Goal: Task Accomplishment & Management: Use online tool/utility

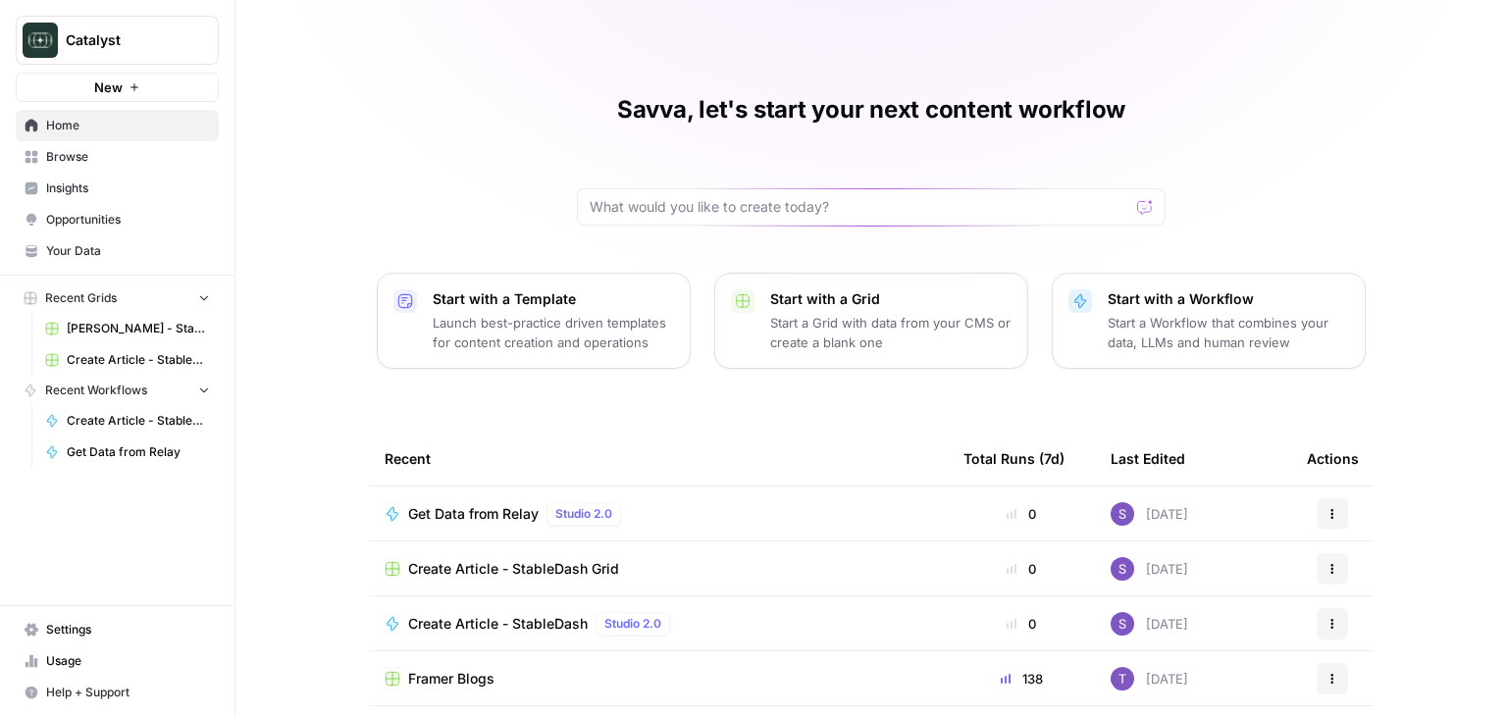
scroll to position [98, 0]
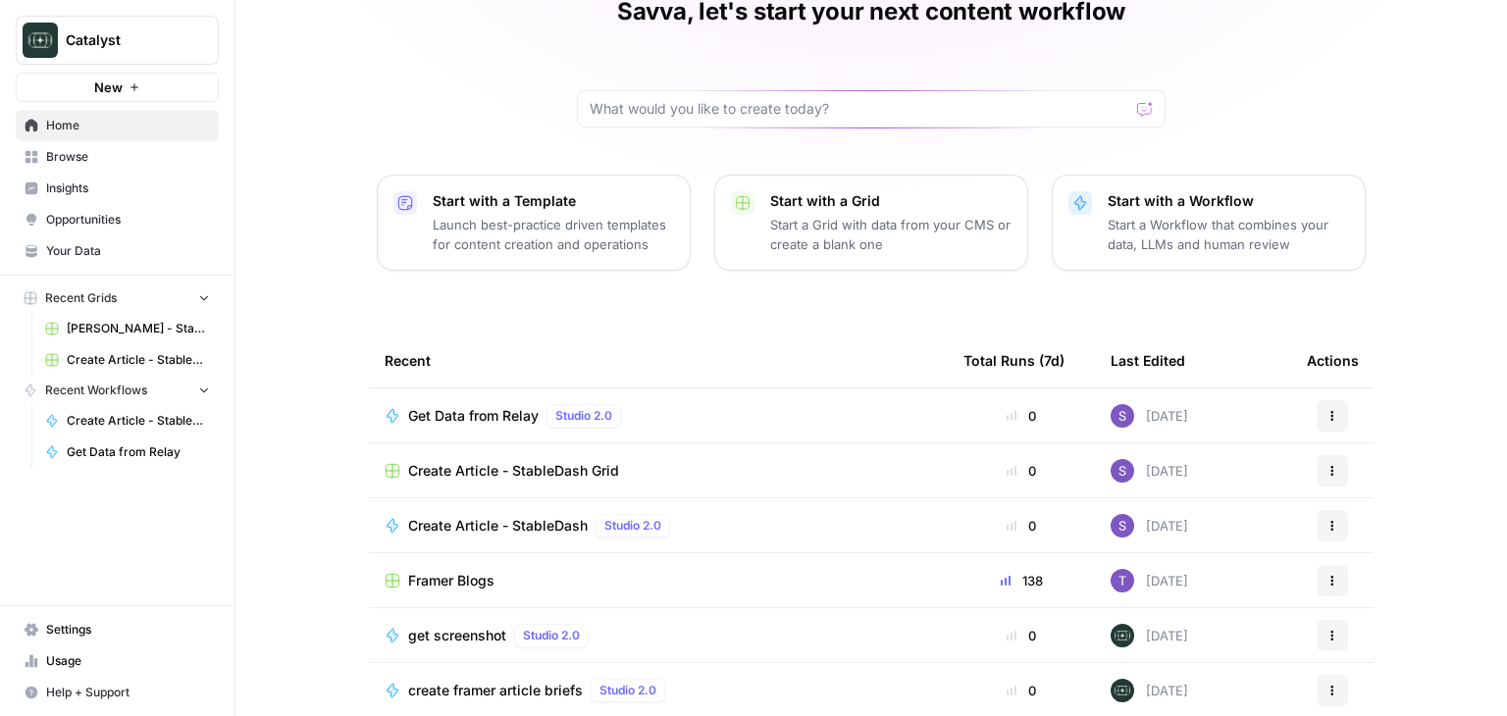
click at [697, 519] on div "Create Article - StableDash Studio 2.0" at bounding box center [657, 526] width 547 height 24
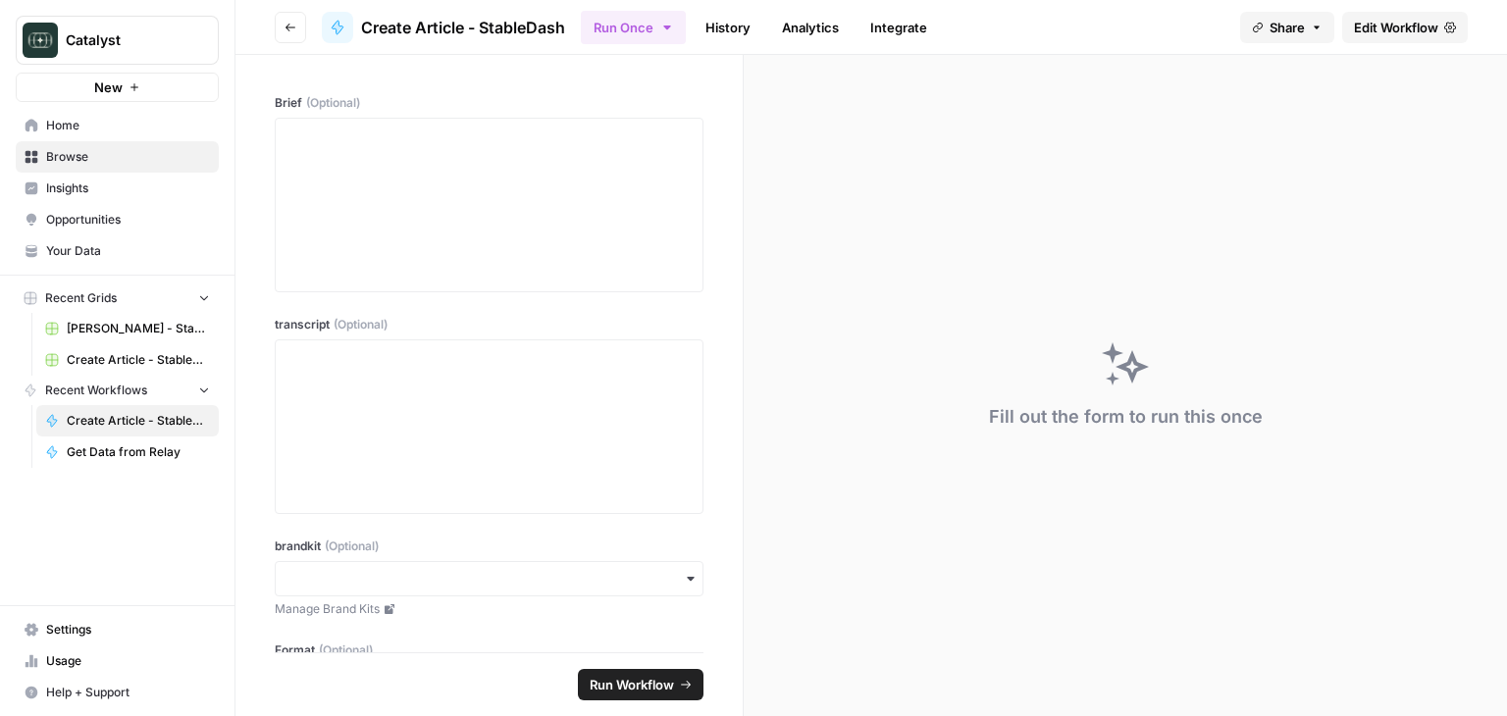
click at [1422, 23] on span "Edit Workflow" at bounding box center [1396, 28] width 84 height 20
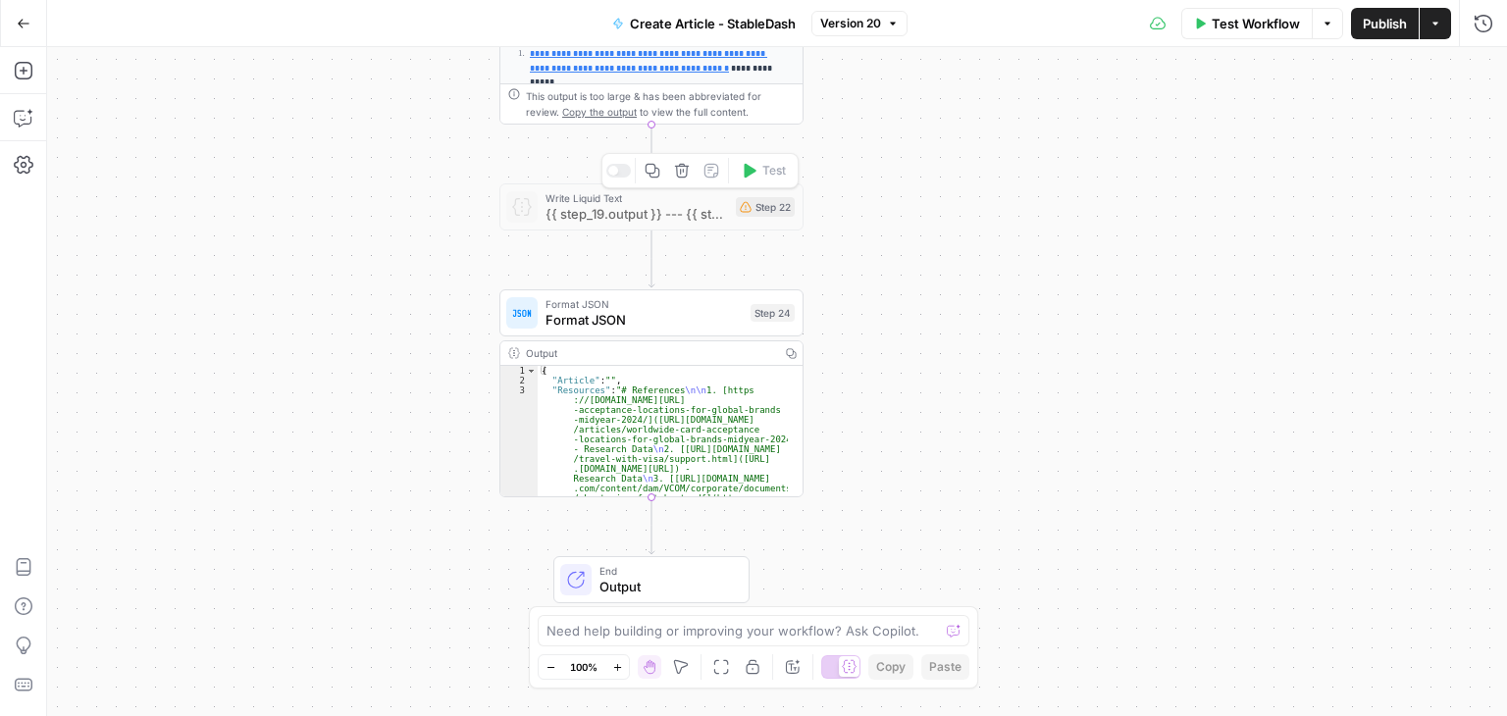
click at [616, 175] on div at bounding box center [618, 171] width 25 height 14
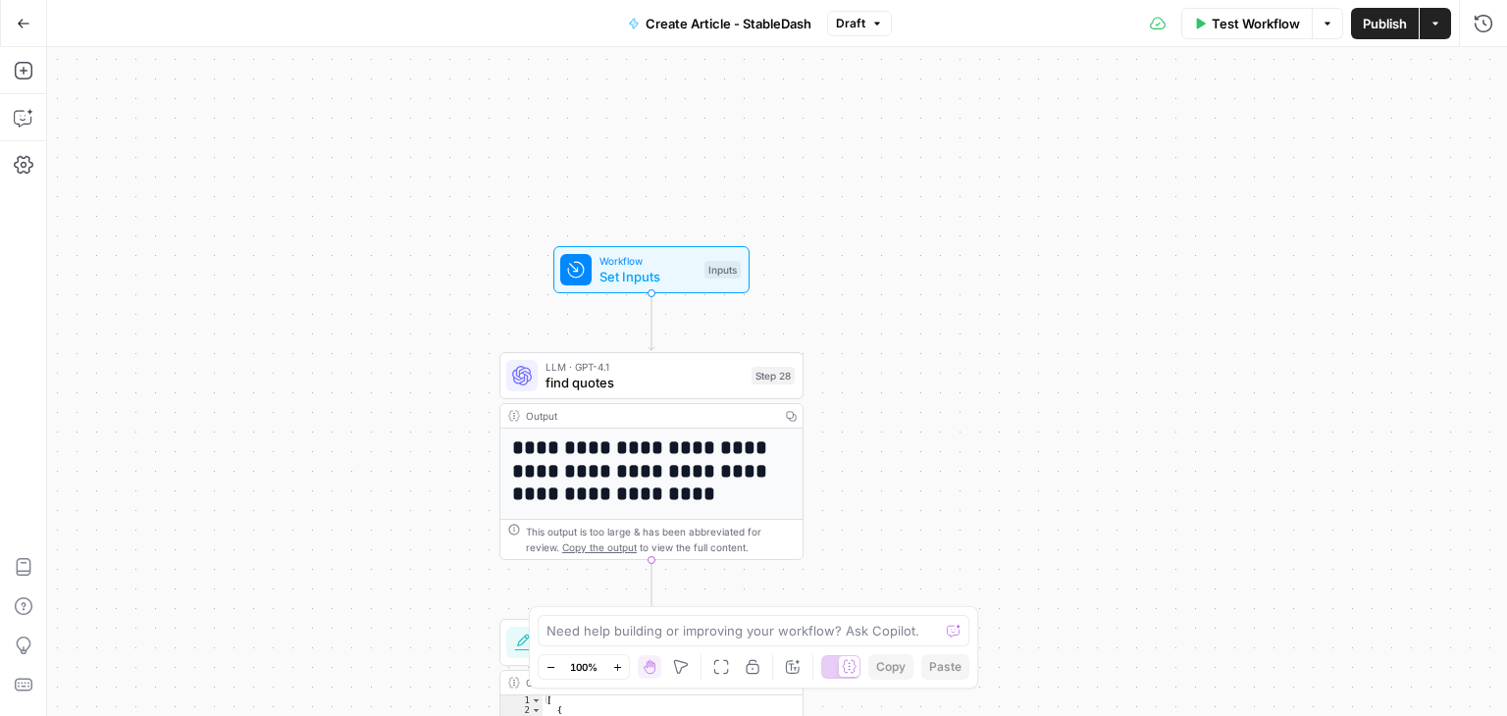
click at [647, 264] on span "Workflow" at bounding box center [647, 261] width 97 height 16
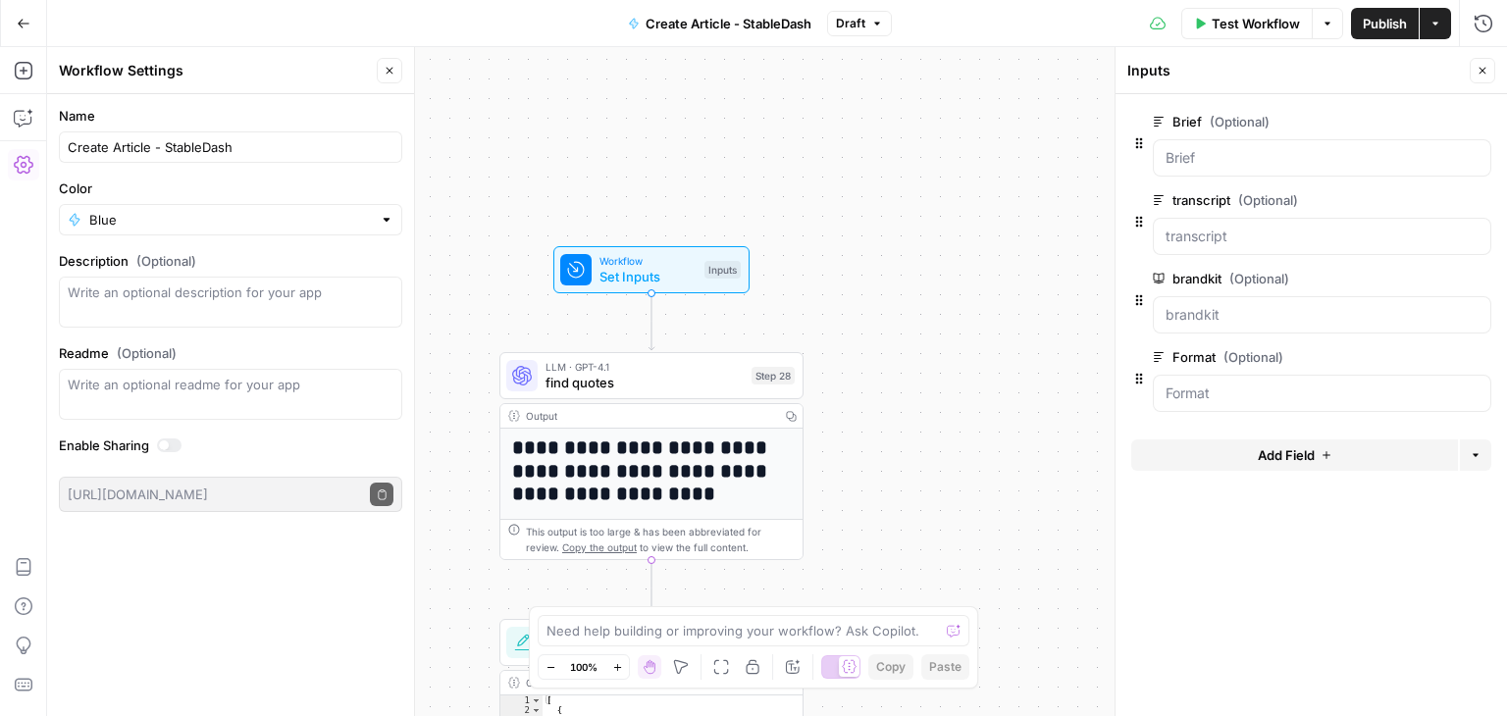
click at [169, 443] on div at bounding box center [164, 445] width 10 height 10
click at [379, 496] on icon "button" at bounding box center [382, 494] width 8 height 10
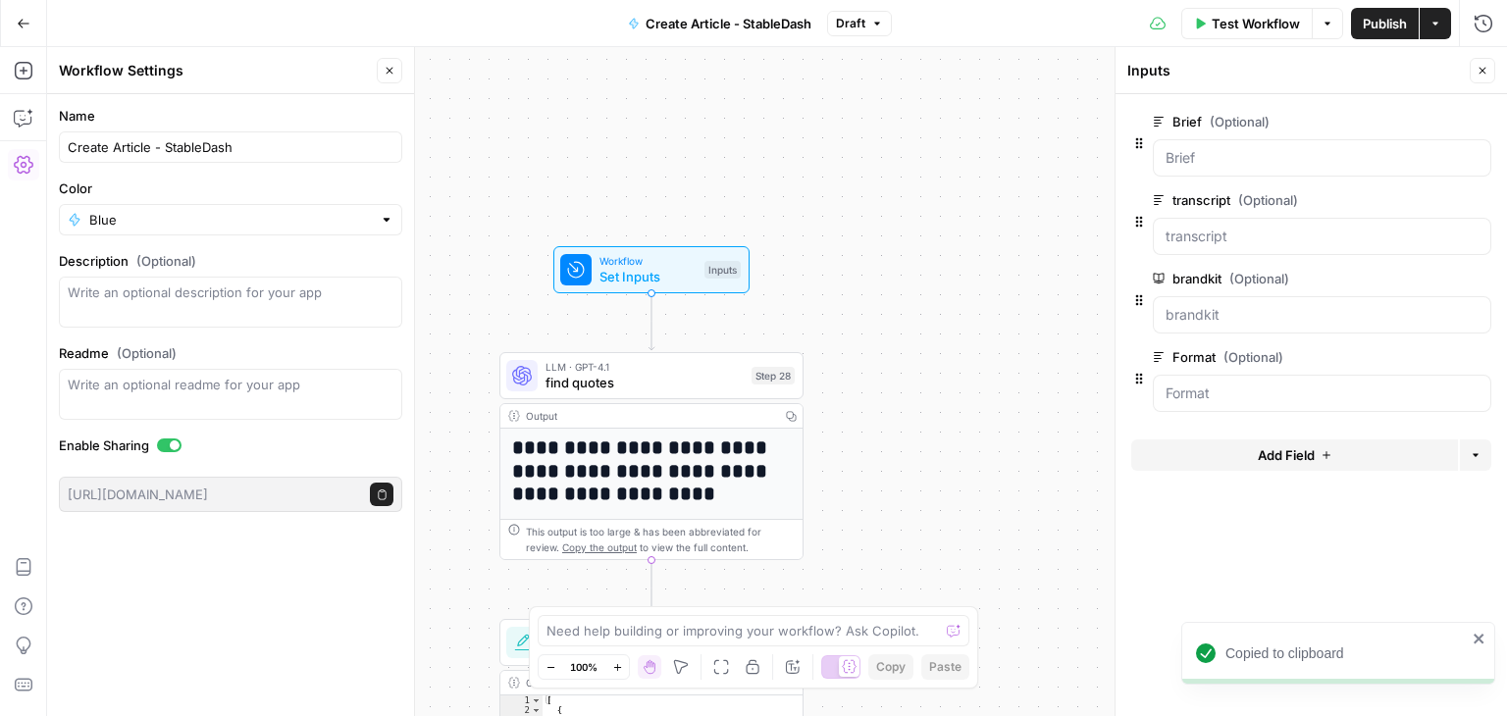
click at [172, 449] on div at bounding box center [169, 445] width 25 height 14
click at [168, 442] on div at bounding box center [164, 445] width 10 height 10
click at [173, 444] on div at bounding box center [175, 445] width 10 height 10
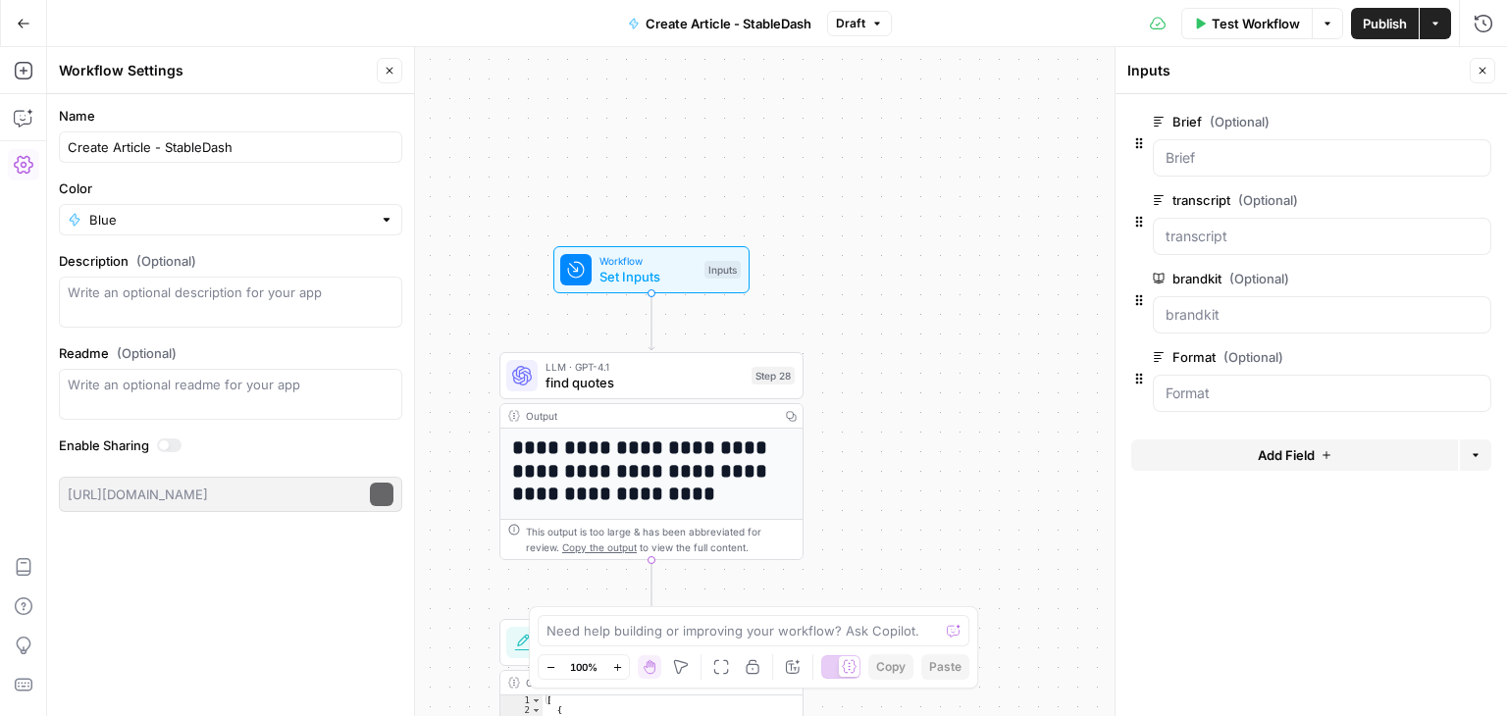
click at [362, 492] on div "[URL][DOMAIN_NAME] Copy public execute URL" at bounding box center [230, 494] width 343 height 35
click at [364, 500] on div "[URL][DOMAIN_NAME] Copy public execute URL" at bounding box center [230, 494] width 343 height 35
click at [1157, 276] on icon at bounding box center [1158, 279] width 11 height 11
click at [1165, 305] on input "brandkit (Optional)" at bounding box center [1321, 315] width 313 height 20
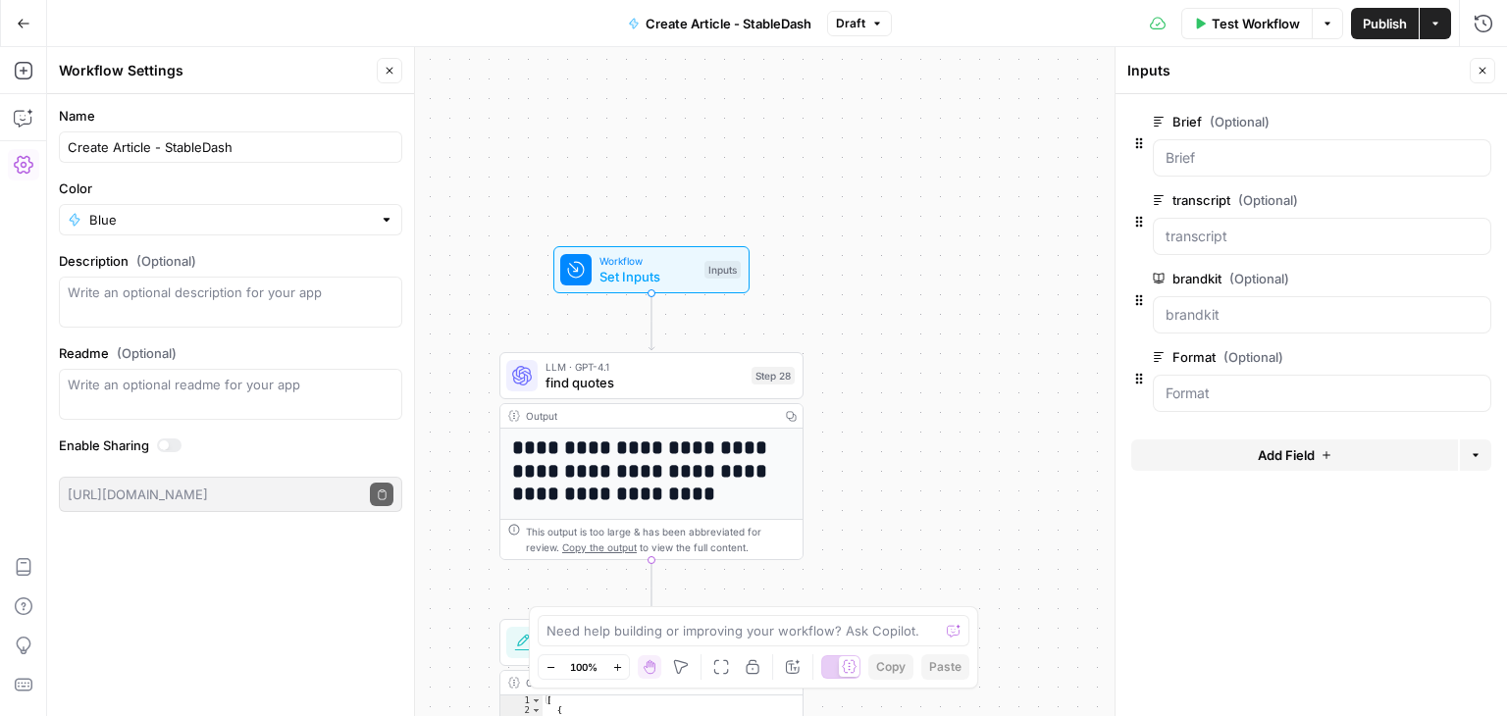
click at [1445, 277] on icon "button" at bounding box center [1450, 279] width 11 height 11
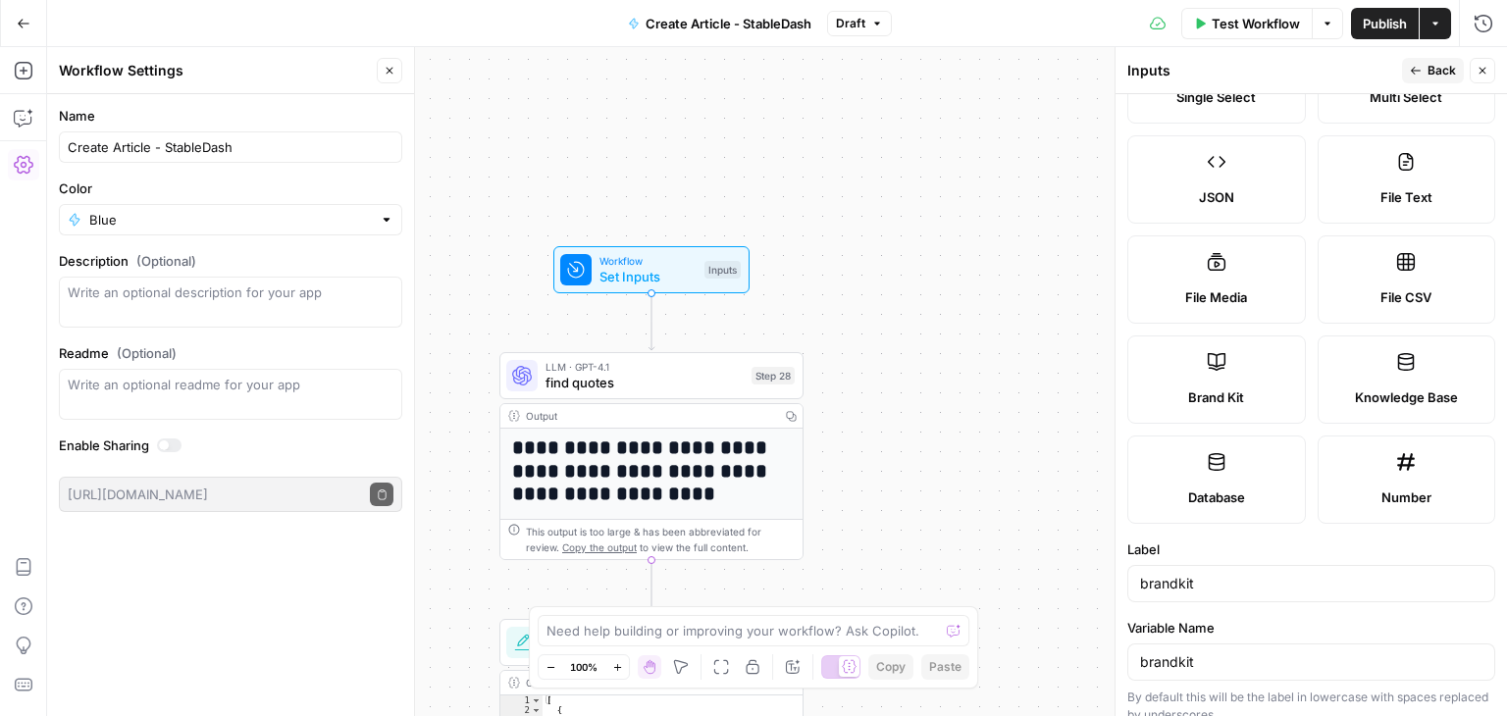
scroll to position [98, 0]
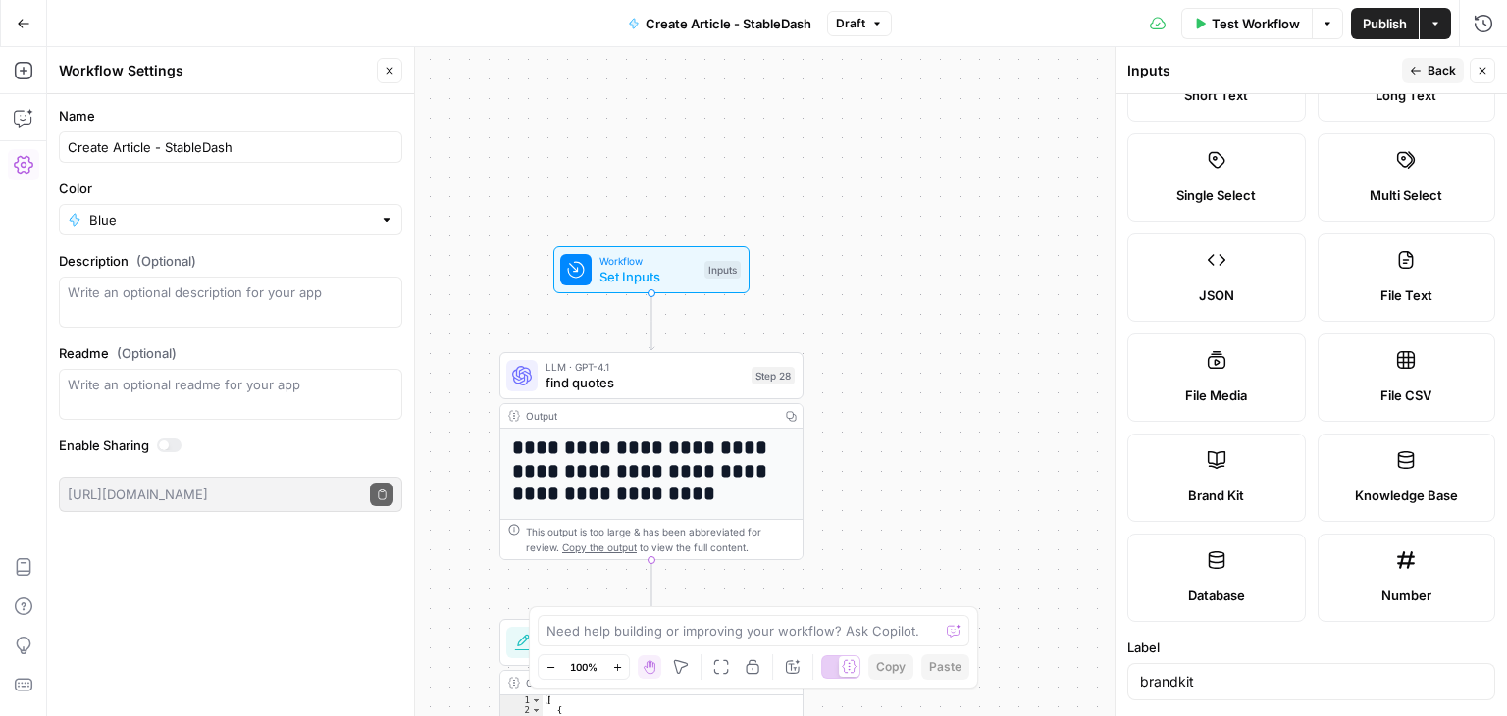
click at [1229, 488] on span "Brand Kit" at bounding box center [1216, 496] width 56 height 20
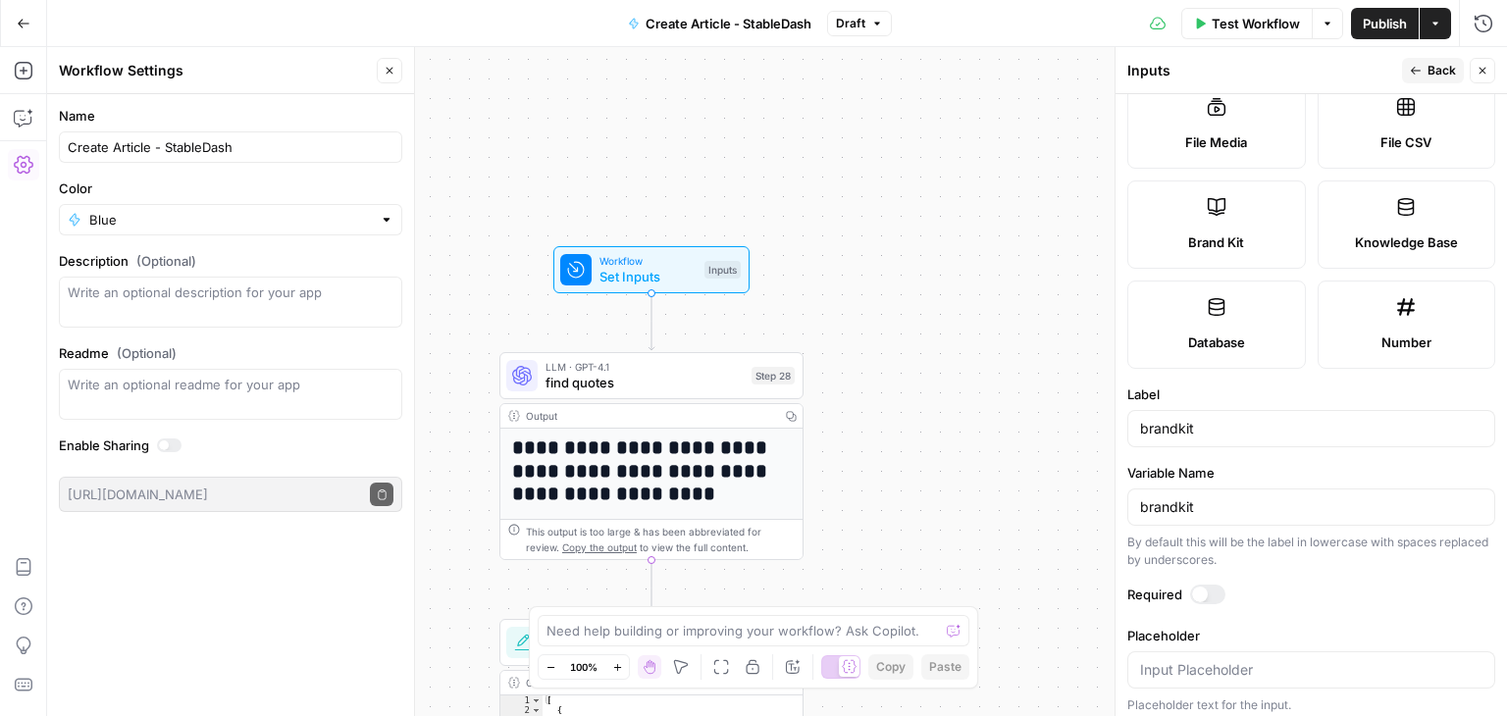
scroll to position [358, 0]
